Goal: Check status: Check status

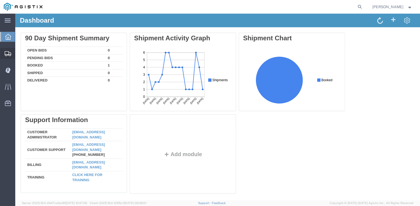
click at [19, 52] on span "Shipments" at bounding box center [17, 53] width 4 height 11
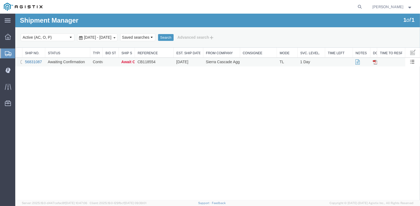
click at [30, 62] on link "56831087" at bounding box center [33, 62] width 17 height 4
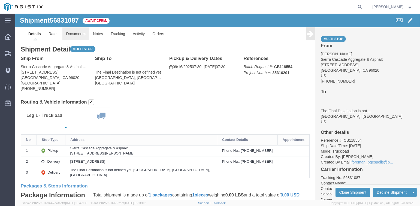
click link "Documents"
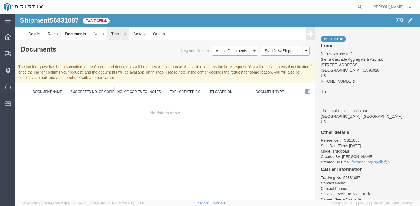
click at [116, 34] on link "Tracking" at bounding box center [118, 33] width 22 height 13
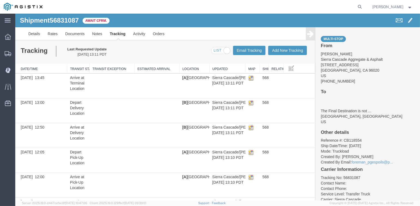
click at [401, 7] on span "[PERSON_NAME]" at bounding box center [388, 7] width 31 height 6
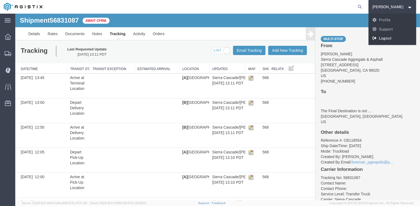
click at [388, 39] on link "Logout" at bounding box center [393, 38] width 48 height 9
